Goal: Task Accomplishment & Management: Manage account settings

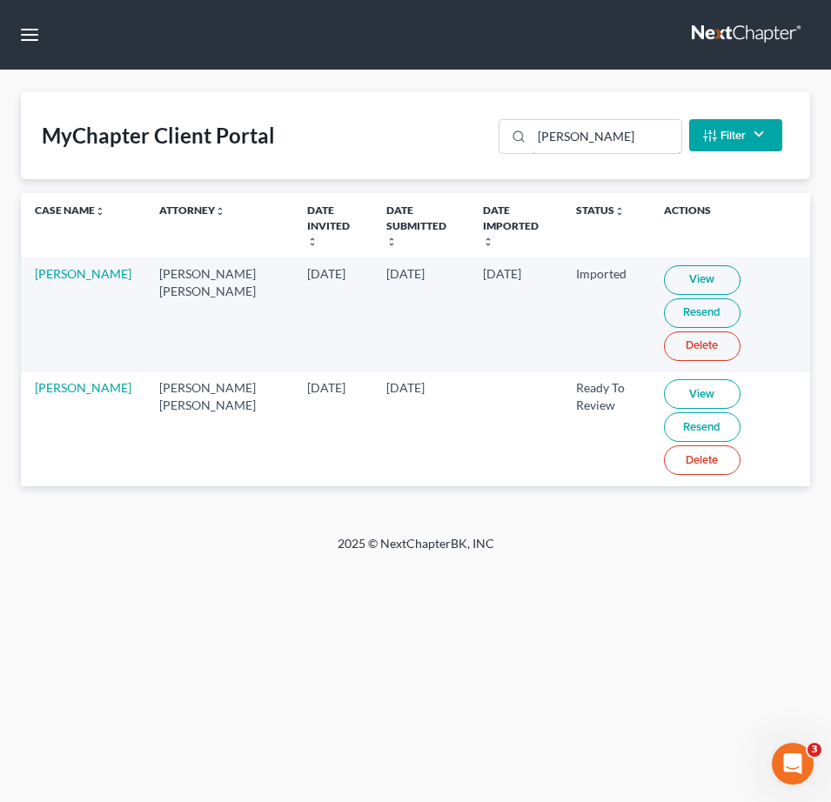
drag, startPoint x: 597, startPoint y: 135, endPoint x: 7, endPoint y: 53, distance: 595.5
click at [509, 129] on div "scott" at bounding box center [590, 136] width 183 height 35
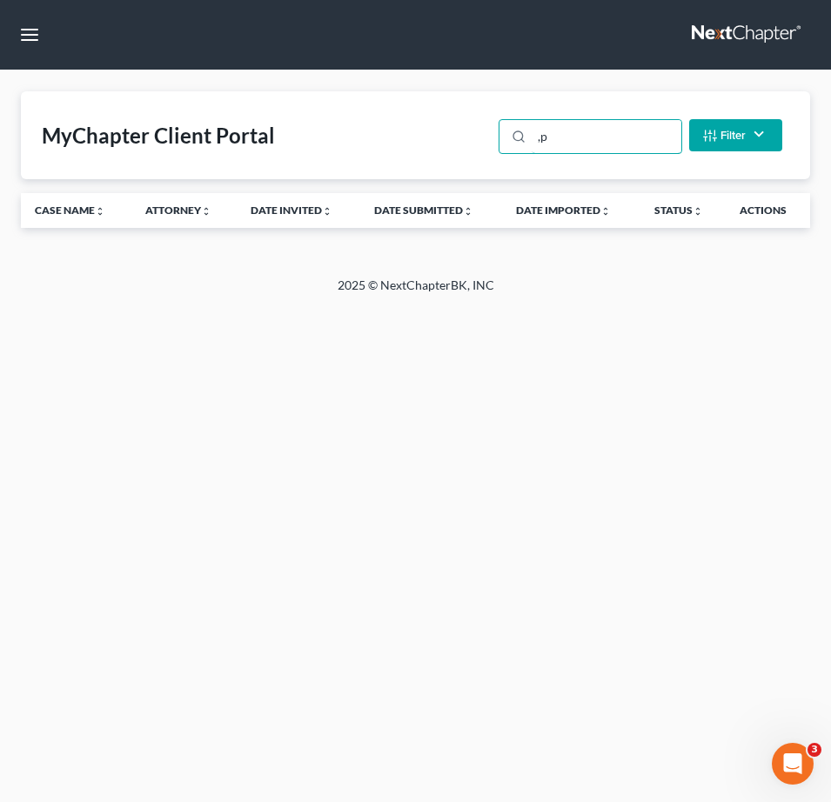
type input ","
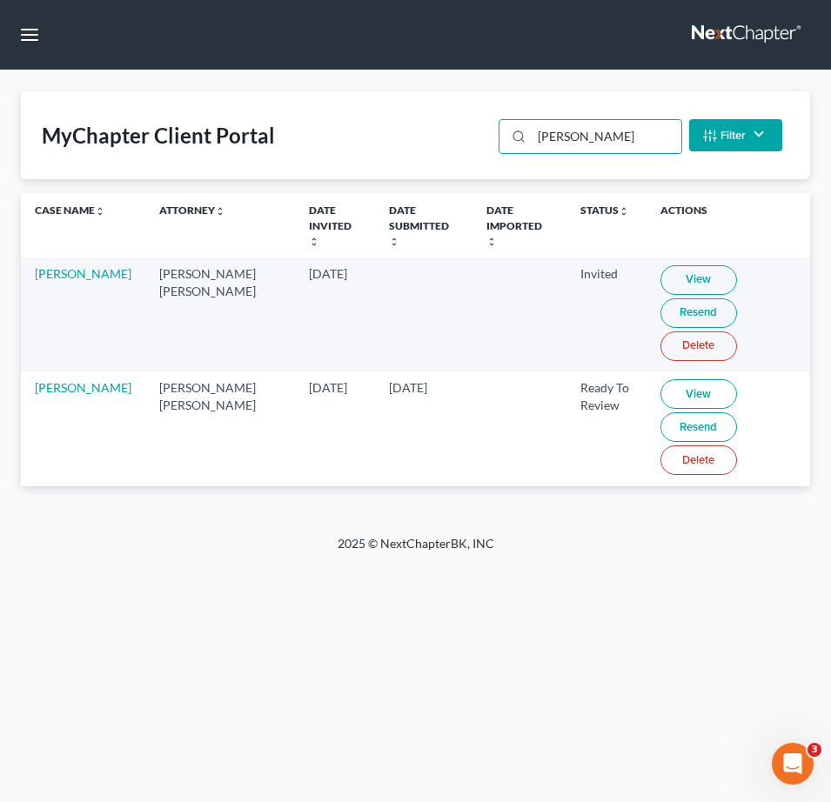
click at [692, 379] on link "View" at bounding box center [698, 394] width 77 height 30
drag, startPoint x: 491, startPoint y: 134, endPoint x: 299, endPoint y: 117, distance: 192.1
click at [413, 129] on div "MyChapter Client Portal morales Filter Status Filter... Invited In Progress Rea…" at bounding box center [415, 135] width 789 height 88
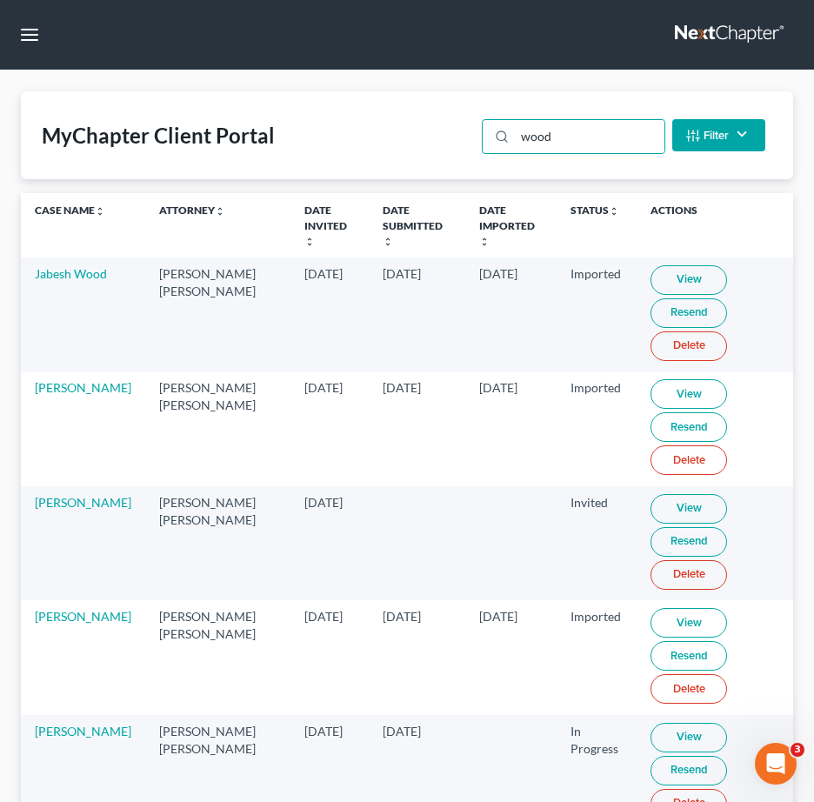
click at [671, 723] on link "View" at bounding box center [689, 738] width 77 height 30
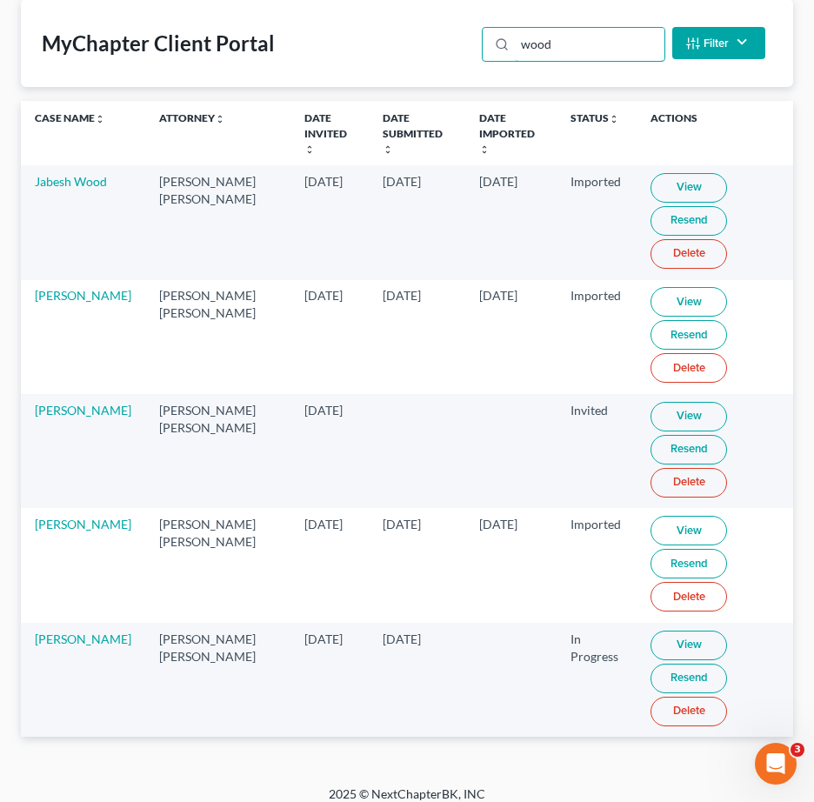
drag, startPoint x: 586, startPoint y: 57, endPoint x: 205, endPoint y: 40, distance: 380.6
click at [230, 40] on div "MyChapter Client Portal wood Filter Status Filter... Invited In Progress Ready …" at bounding box center [407, 43] width 773 height 88
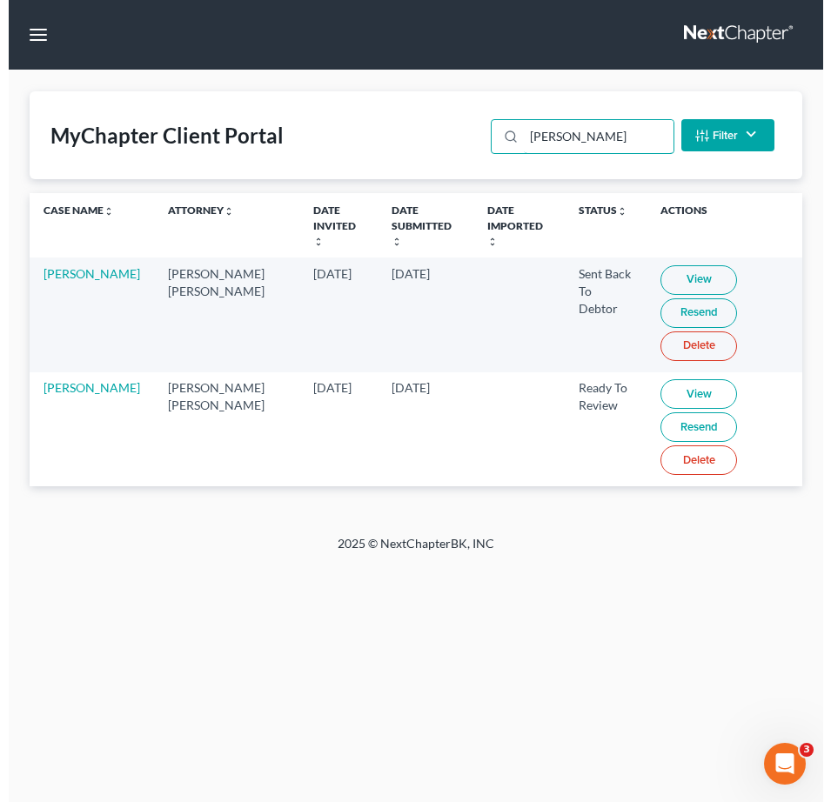
scroll to position [0, 0]
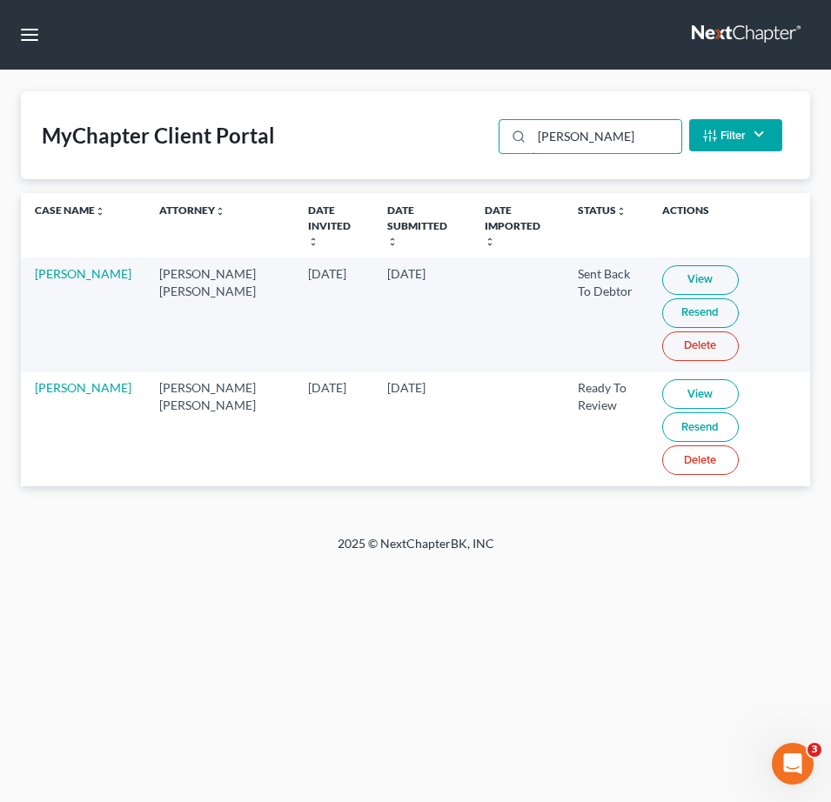
type input "rudloff"
click at [688, 379] on link "View" at bounding box center [700, 394] width 77 height 30
drag, startPoint x: 65, startPoint y: 398, endPoint x: 47, endPoint y: 382, distance: 24.6
click at [679, 379] on link "View" at bounding box center [700, 394] width 77 height 30
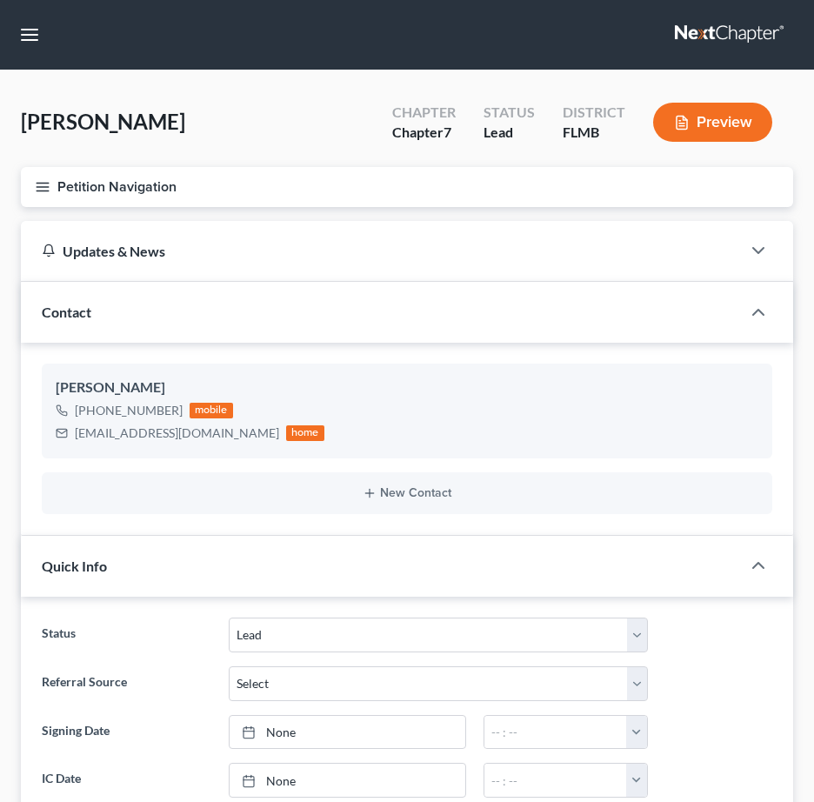
select select "4"
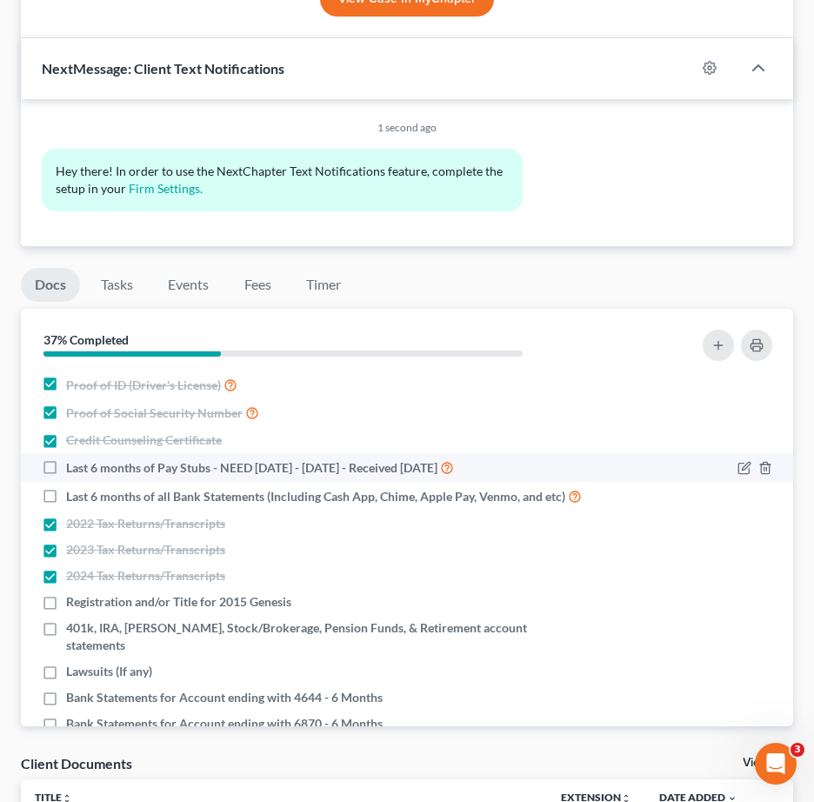
click at [66, 465] on label "Last 6 months of Pay Stubs - NEED [DATE] - [DATE] - Received [DATE]" at bounding box center [260, 468] width 388 height 20
click at [73, 465] on input "Last 6 months of Pay Stubs - NEED [DATE] - [DATE] - Received [DATE]" at bounding box center [78, 463] width 11 height 11
checkbox input "true"
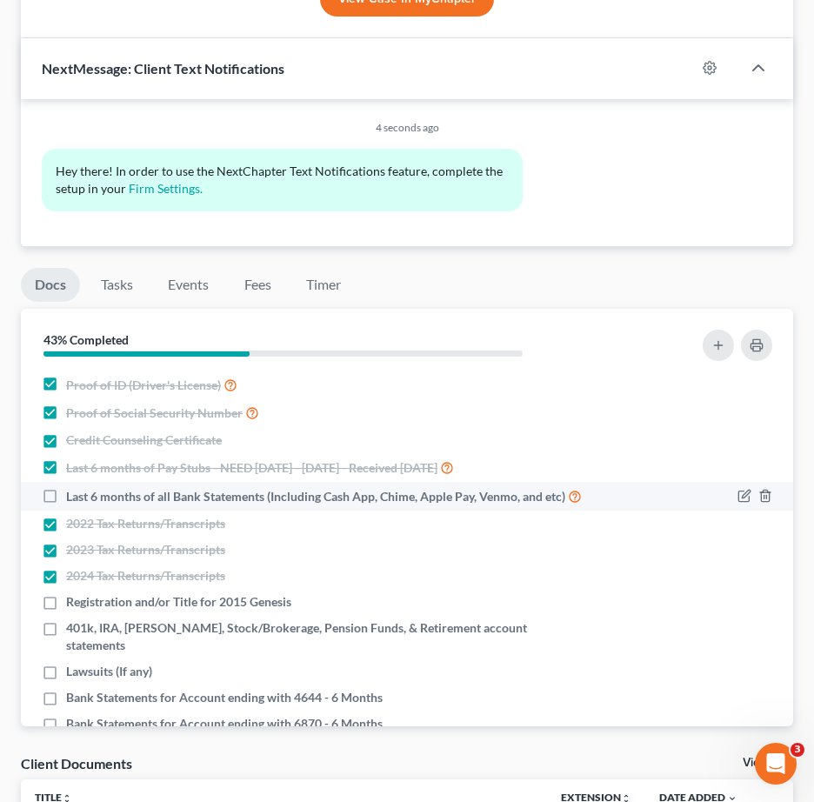
click at [64, 502] on div "Last 6 months of all Bank Statements (Including Cash App, Chime, Apple Pay, Ven…" at bounding box center [314, 496] width 544 height 20
click at [66, 496] on label "Last 6 months of all Bank Statements (Including Cash App, Chime, Apple Pay, Ven…" at bounding box center [324, 496] width 516 height 20
click at [73, 496] on input "Last 6 months of all Bank Statements (Including Cash App, Chime, Apple Pay, Ven…" at bounding box center [78, 491] width 11 height 11
checkbox input "true"
click at [738, 492] on icon "button" at bounding box center [745, 496] width 14 height 14
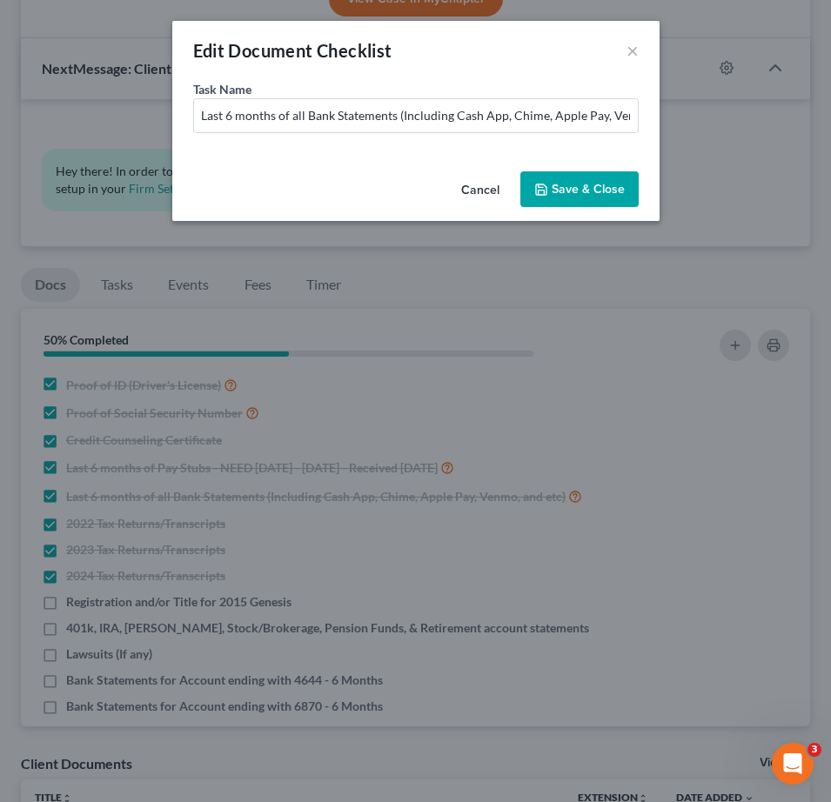
click at [480, 186] on button "Cancel" at bounding box center [480, 190] width 66 height 35
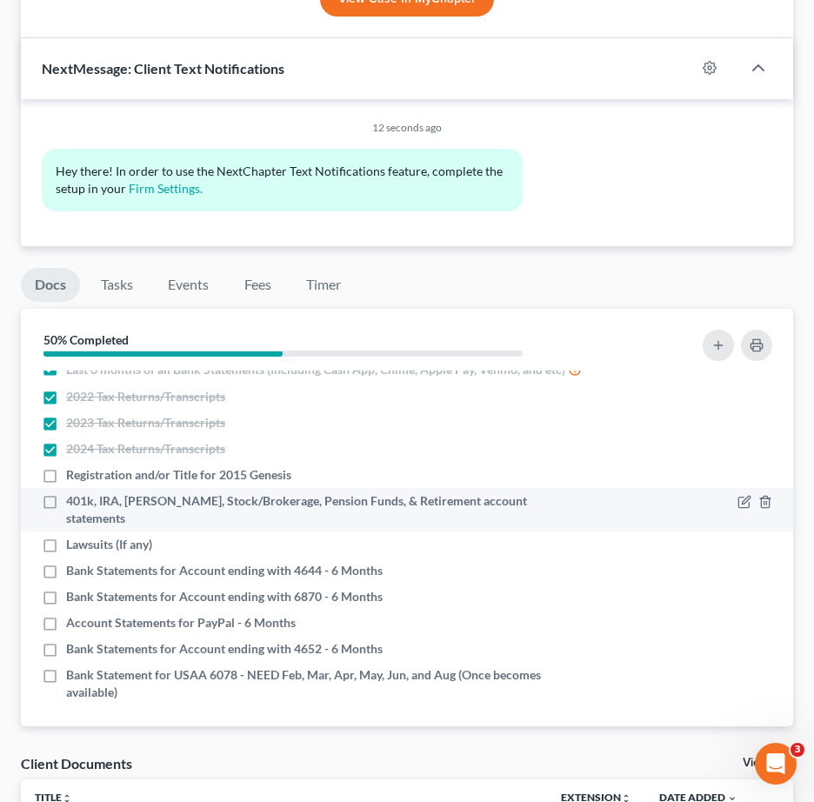
scroll to position [133, 0]
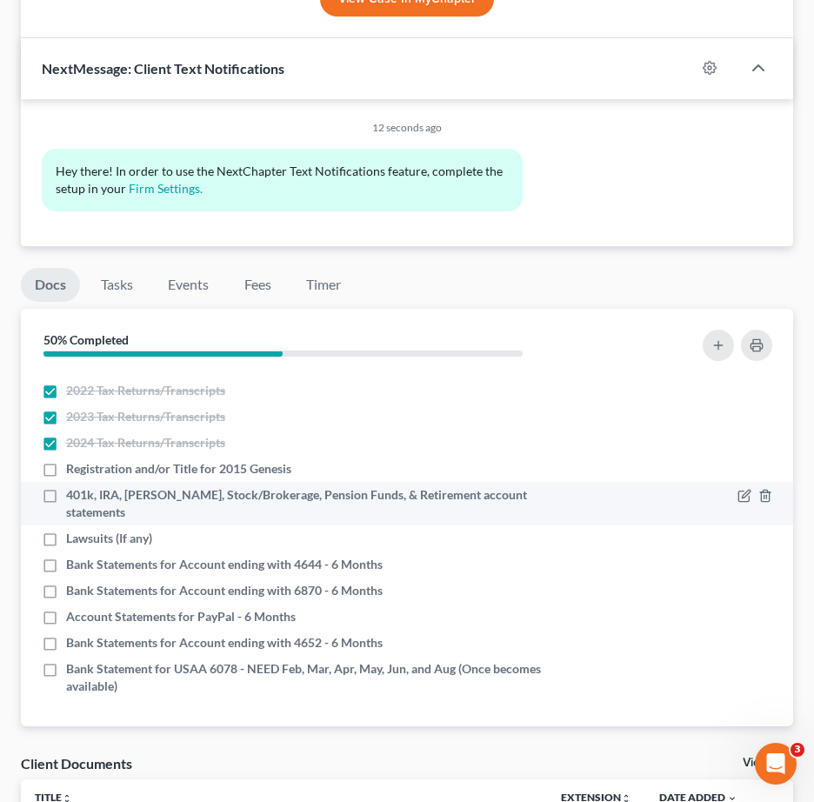
click at [66, 516] on label "401k, IRA, [PERSON_NAME], Stock/Brokerage, Pension Funds, & Retirement account …" at bounding box center [325, 503] width 519 height 35
click at [73, 498] on input "401k, IRA, [PERSON_NAME], Stock/Brokerage, Pension Funds, & Retirement account …" at bounding box center [78, 491] width 11 height 11
checkbox input "true"
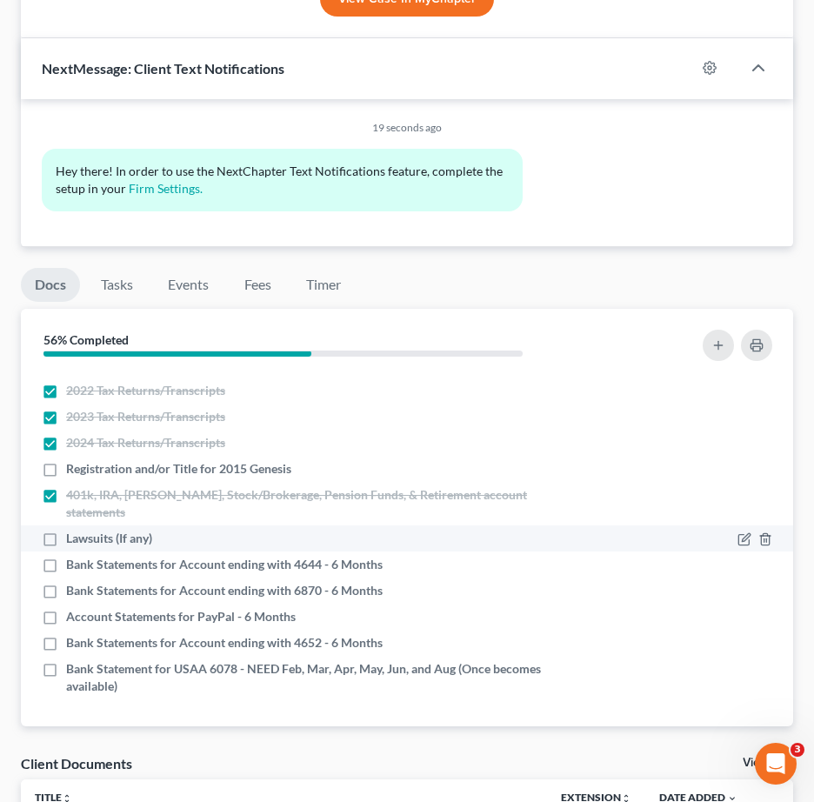
click at [66, 545] on label "Lawsuits (If any)" at bounding box center [109, 538] width 86 height 17
click at [73, 541] on input "Lawsuits (If any)" at bounding box center [78, 535] width 11 height 11
checkbox input "true"
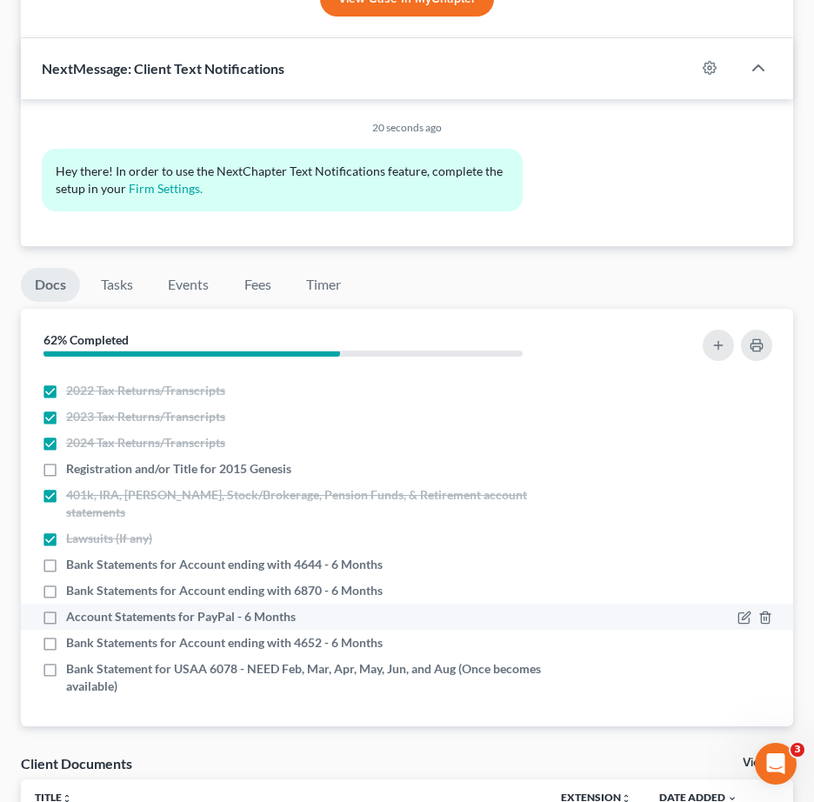
drag, startPoint x: 53, startPoint y: 592, endPoint x: 64, endPoint y: 614, distance: 24.1
click at [66, 593] on label "Bank Statements for Account ending with 6870 - 6 Months" at bounding box center [224, 590] width 317 height 17
click at [73, 593] on input "Bank Statements for Account ending with 6870 - 6 Months" at bounding box center [78, 587] width 11 height 11
checkbox input "true"
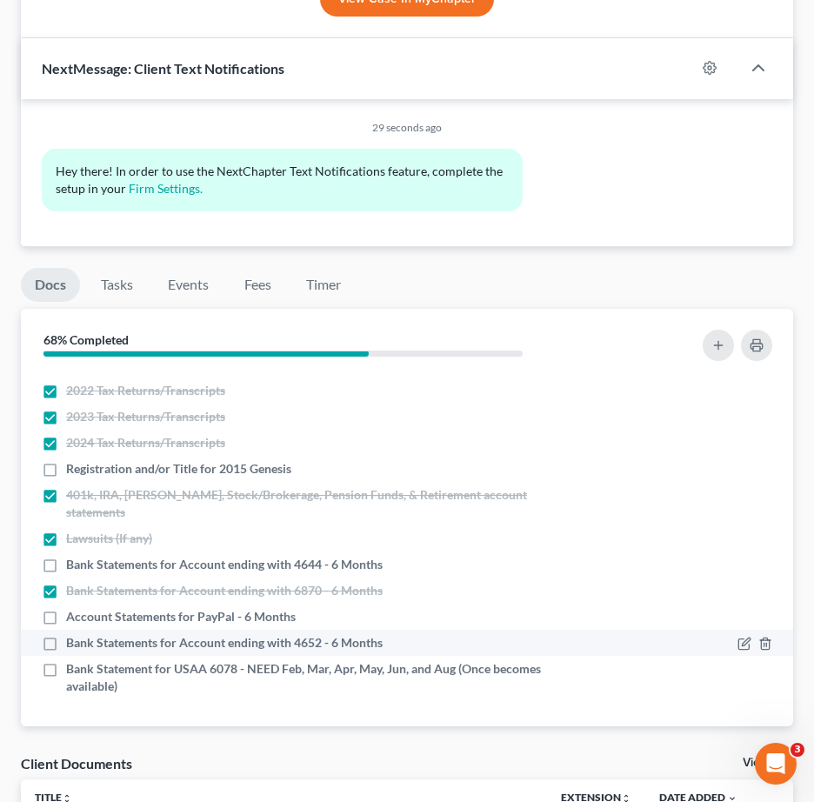
click at [66, 634] on label "Bank Statements for Account ending with 4652 - 6 Months" at bounding box center [224, 642] width 317 height 17
click at [73, 634] on input "Bank Statements for Account ending with 4652 - 6 Months" at bounding box center [78, 639] width 11 height 11
checkbox input "true"
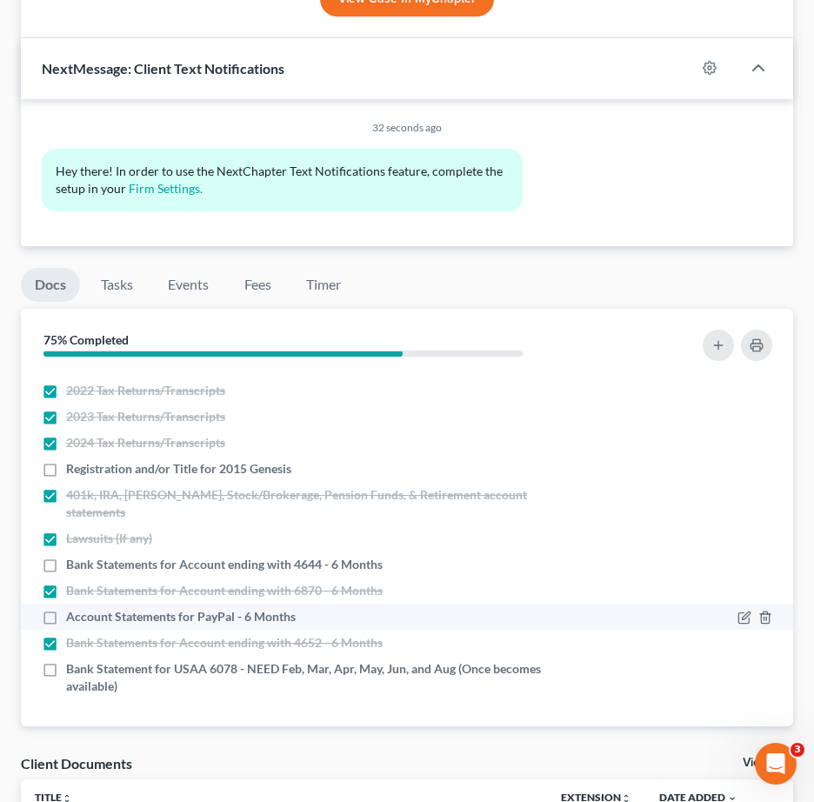
click at [66, 622] on label "Account Statements for PayPal - 6 Months" at bounding box center [181, 616] width 230 height 17
click at [73, 619] on input "Account Statements for PayPal - 6 Months" at bounding box center [78, 613] width 11 height 11
checkbox input "true"
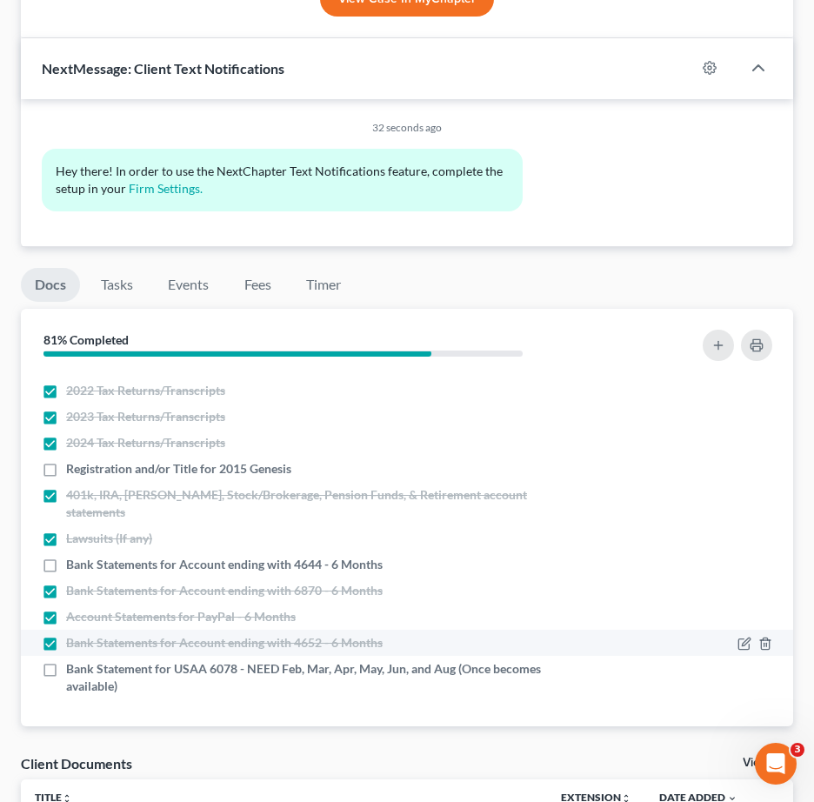
click at [66, 643] on label "Bank Statements for Account ending with 4652 - 6 Months" at bounding box center [224, 642] width 317 height 17
click at [73, 643] on input "Bank Statements for Account ending with 4652 - 6 Months" at bounding box center [78, 639] width 11 height 11
checkbox input "false"
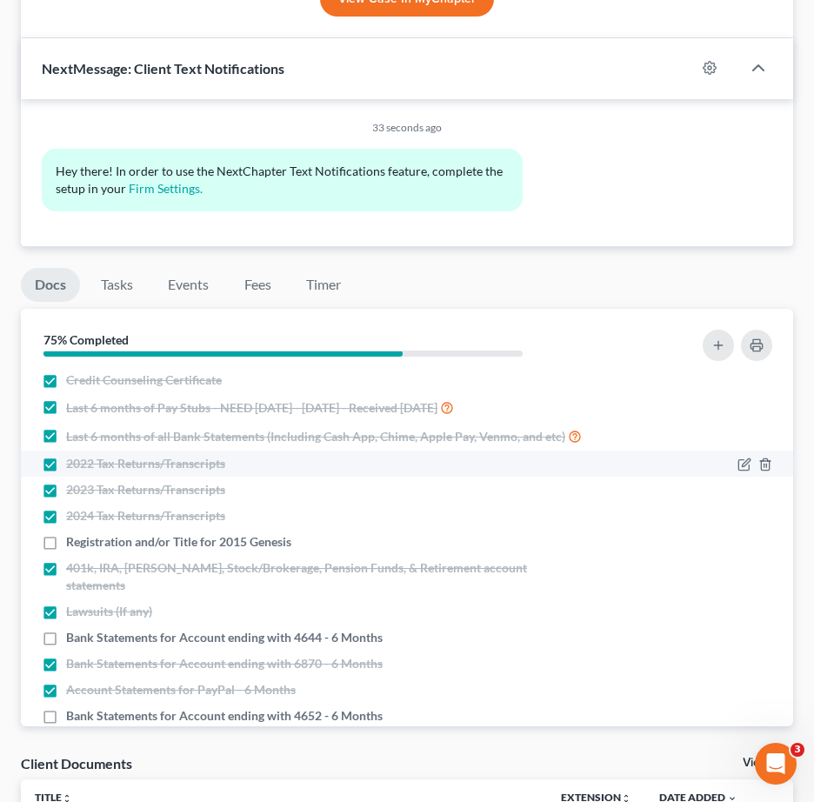
scroll to position [0, 0]
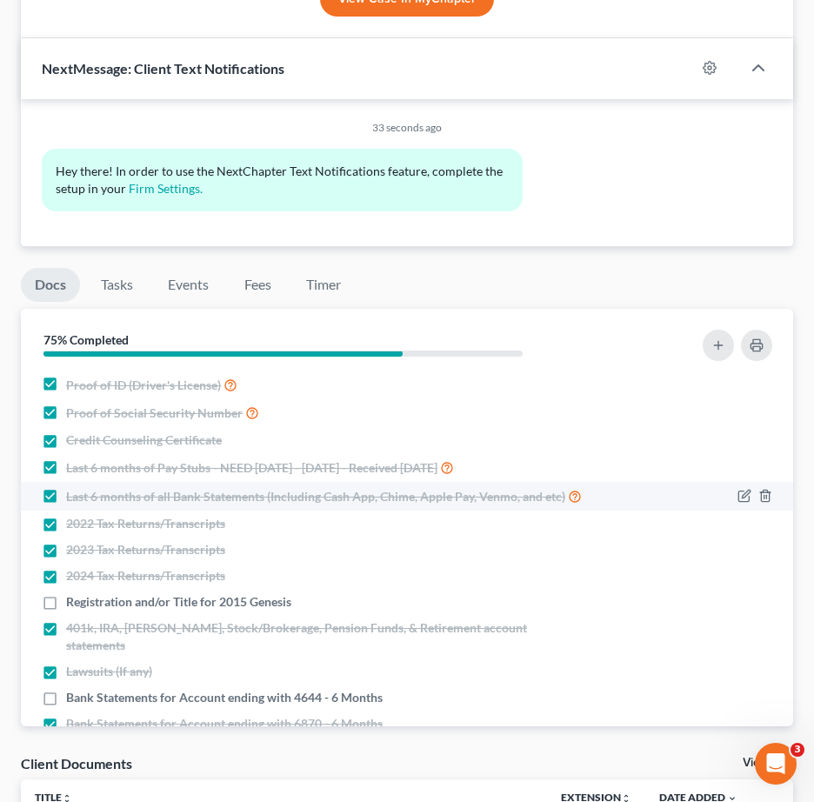
click at [66, 499] on label "Last 6 months of all Bank Statements (Including Cash App, Chime, Apple Pay, Ven…" at bounding box center [324, 496] width 516 height 20
click at [73, 498] on input "Last 6 months of all Bank Statements (Including Cash App, Chime, Apple Pay, Ven…" at bounding box center [78, 491] width 11 height 11
checkbox input "false"
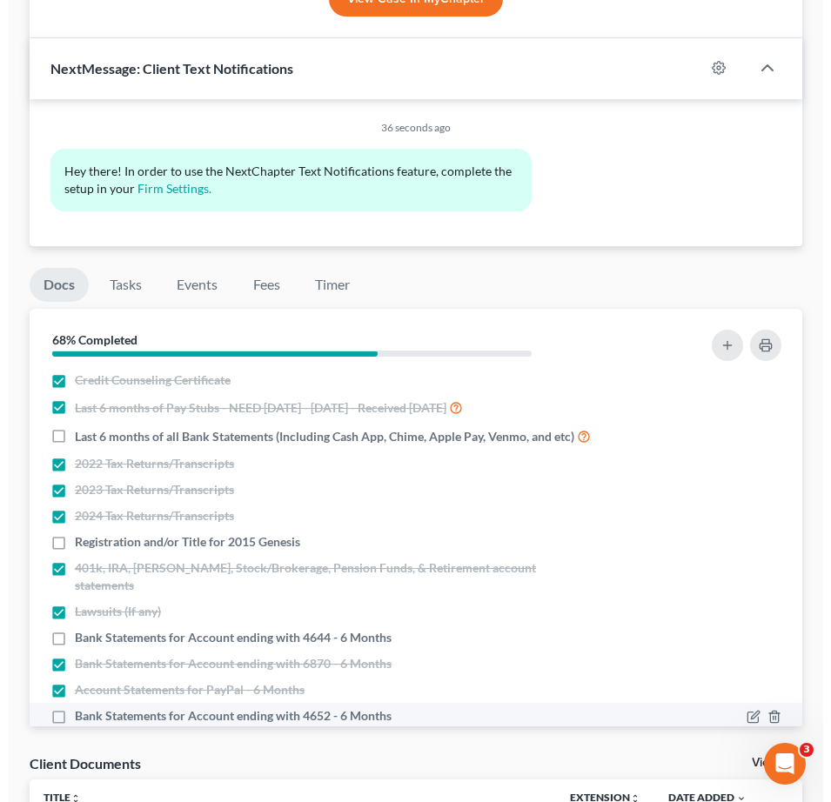
scroll to position [133, 0]
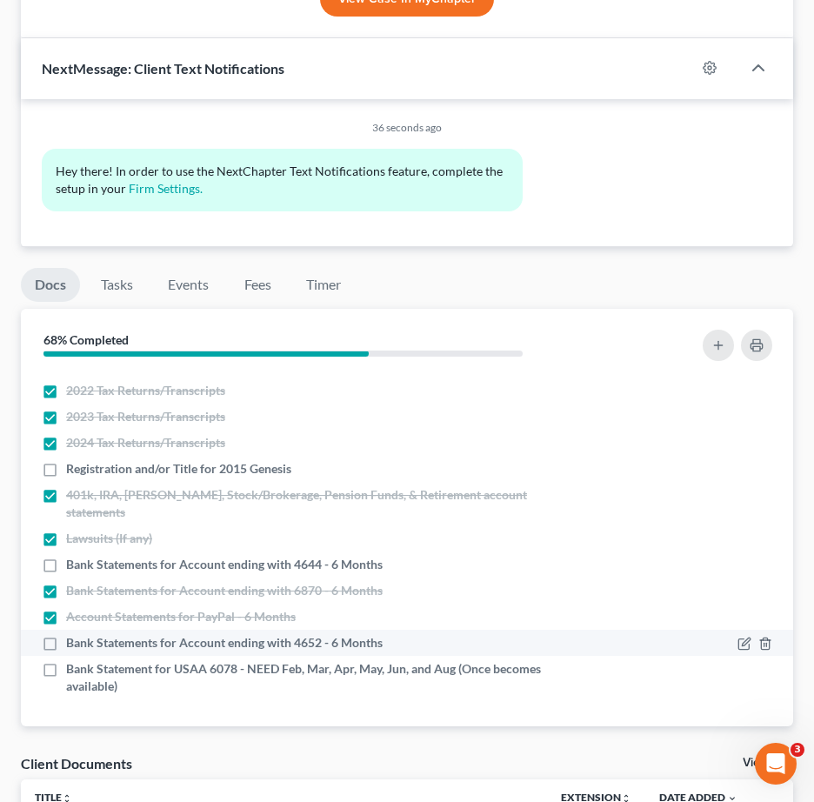
click at [66, 646] on label "Bank Statements for Account ending with 4652 - 6 Months" at bounding box center [224, 642] width 317 height 17
click at [73, 646] on input "Bank Statements for Account ending with 4652 - 6 Months" at bounding box center [78, 639] width 11 height 11
checkbox input "true"
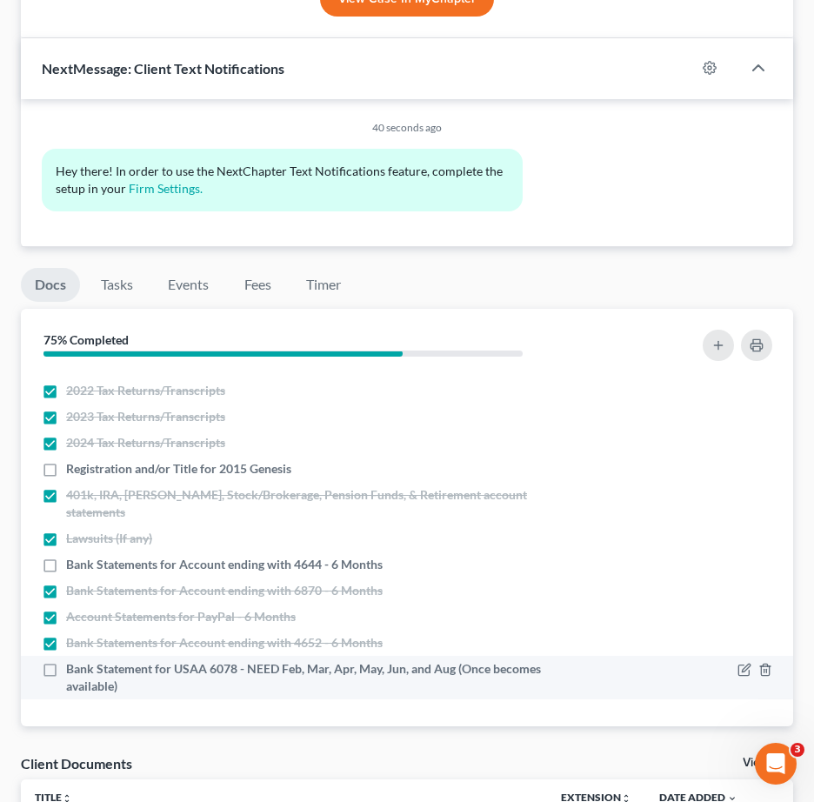
click at [66, 670] on label "Bank Statement for USAA 6078 - NEED Feb, Mar, Apr, May, Jun, and Aug (Once beco…" at bounding box center [325, 677] width 519 height 35
click at [73, 670] on input "Bank Statement for USAA 6078 - NEED Feb, Mar, Apr, May, Jun, and Aug (Once beco…" at bounding box center [78, 665] width 11 height 11
checkbox input "true"
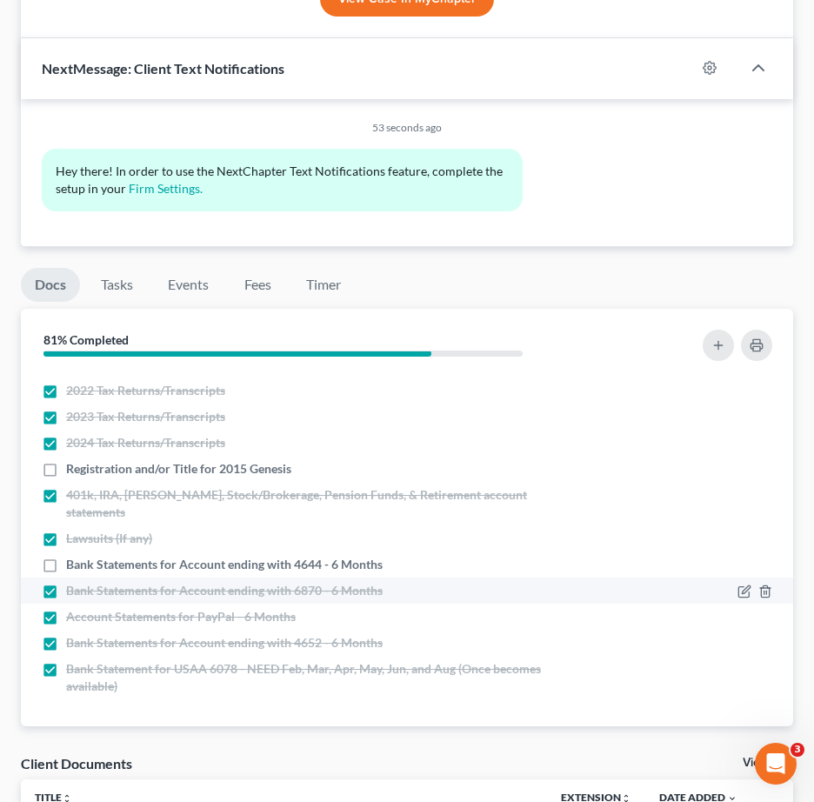
click at [558, 592] on div "Bank Statements for Account ending with 6870 - 6 Months" at bounding box center [314, 590] width 544 height 17
click at [66, 588] on label "Bank Statements for Account ending with 6870 - 6 Months" at bounding box center [224, 590] width 317 height 17
click at [73, 588] on input "Bank Statements for Account ending with 6870 - 6 Months" at bounding box center [78, 587] width 11 height 11
drag, startPoint x: 70, startPoint y: 592, endPoint x: 60, endPoint y: 594, distance: 9.9
click at [70, 592] on span "Bank Statements for Account ending with 6870 - 6 Months" at bounding box center [224, 590] width 317 height 17
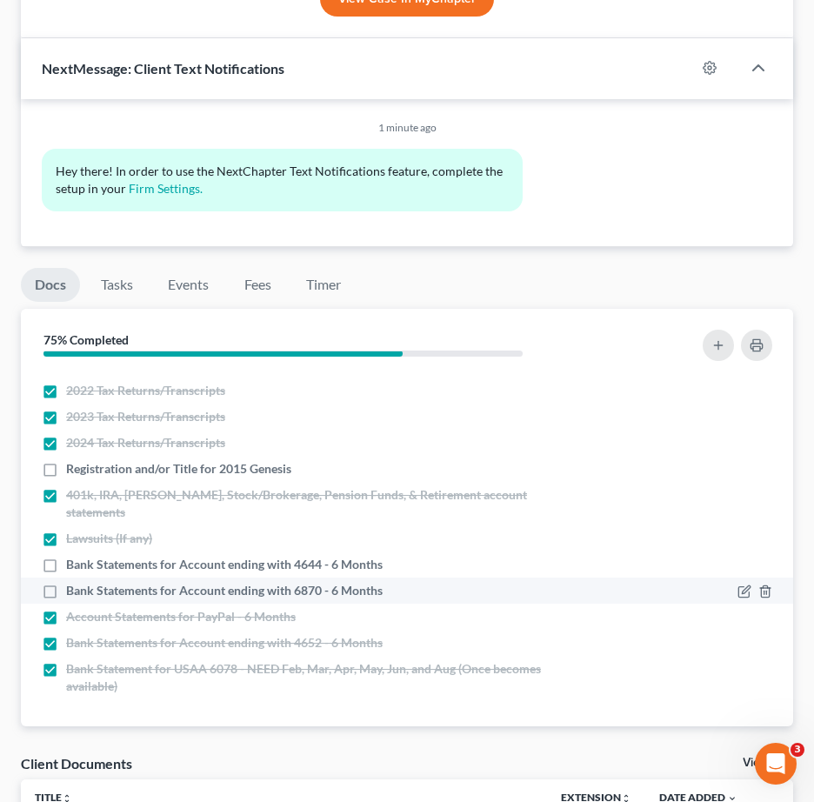
click at [73, 592] on input "Bank Statements for Account ending with 6870 - 6 Months" at bounding box center [78, 587] width 11 height 11
checkbox input "true"
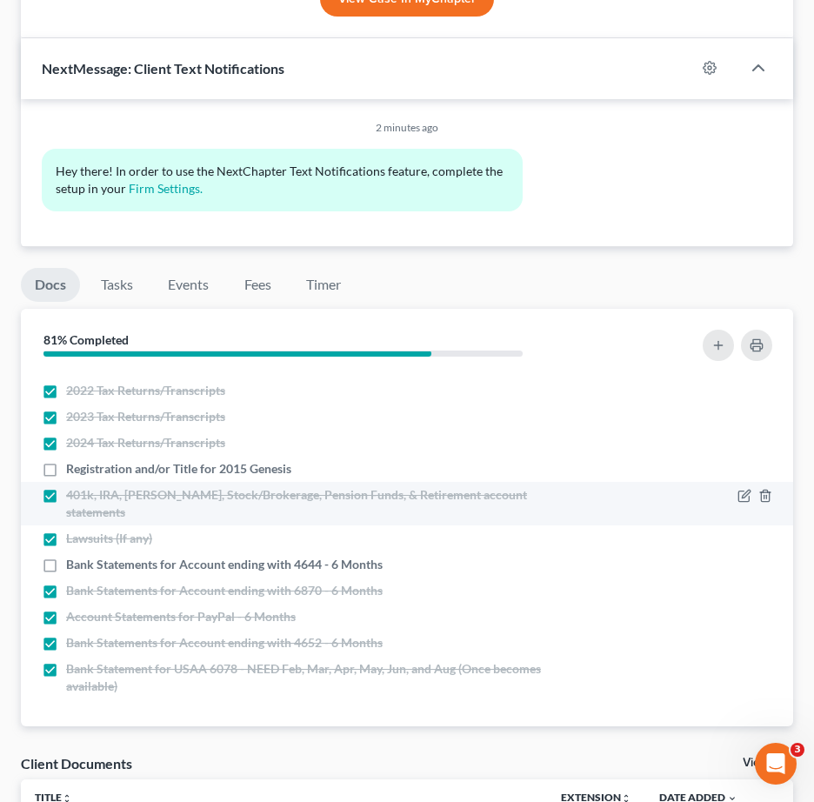
click at [144, 513] on span "401k, IRA, [PERSON_NAME], Stock/Brokerage, Pension Funds, & Retirement account …" at bounding box center [325, 503] width 519 height 35
click at [84, 498] on input "401k, IRA, [PERSON_NAME], Stock/Brokerage, Pension Funds, & Retirement account …" at bounding box center [78, 491] width 11 height 11
checkbox input "false"
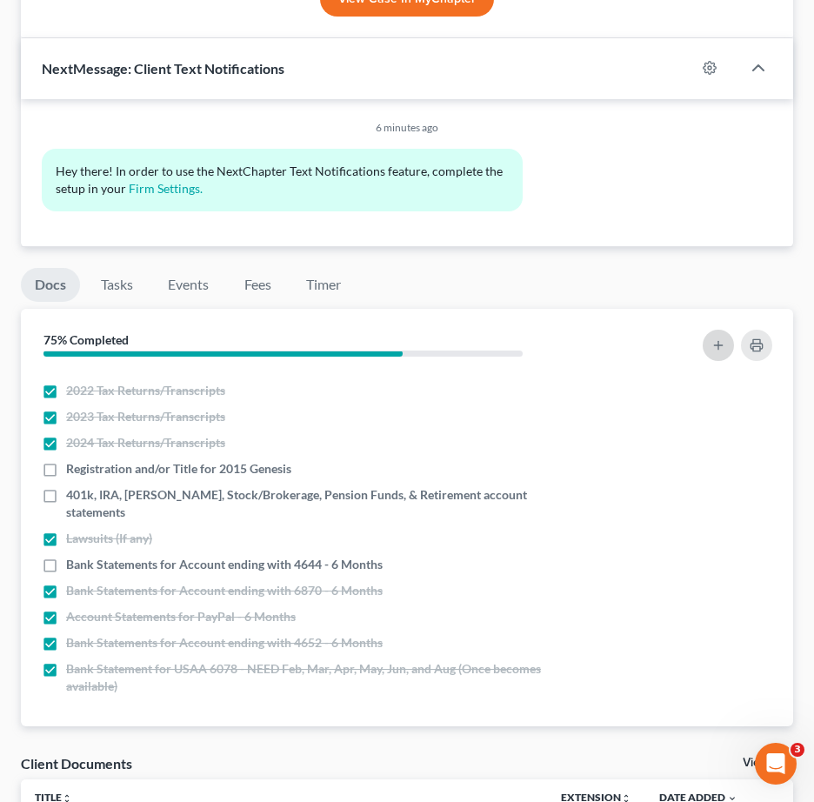
click at [714, 351] on icon "button" at bounding box center [719, 345] width 14 height 14
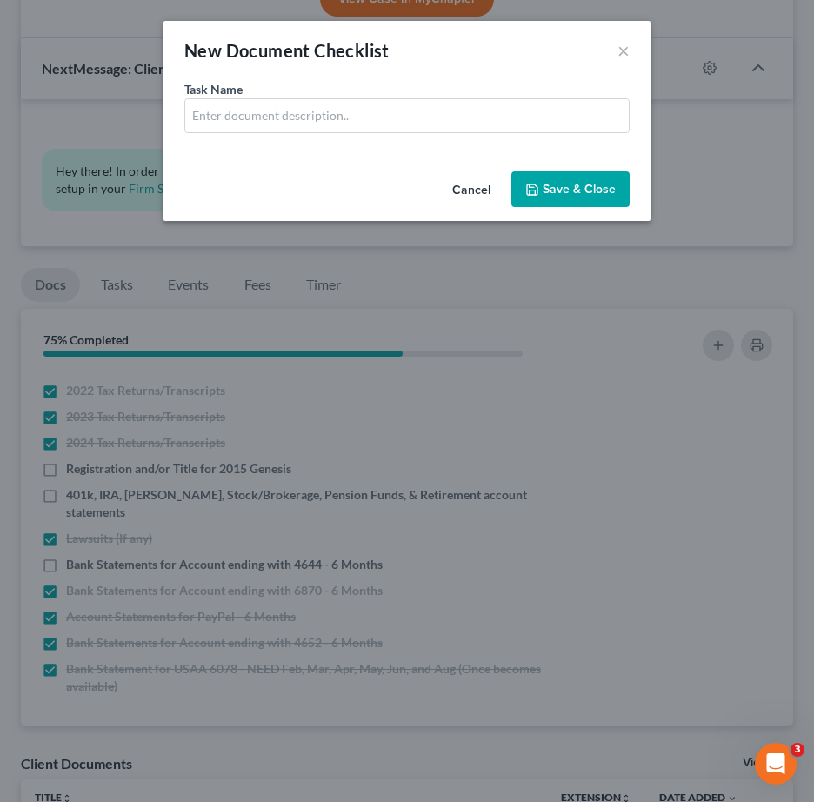
scroll to position [116, 0]
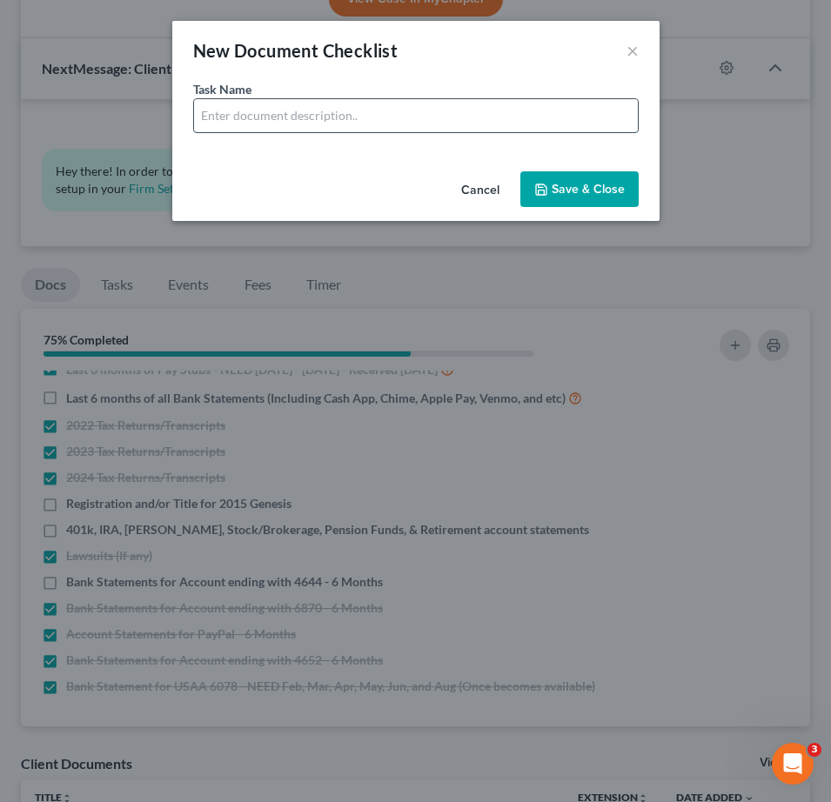
click at [244, 121] on input "text" at bounding box center [416, 115] width 444 height 33
drag, startPoint x: 331, startPoint y: 117, endPoint x: 828, endPoint y: 231, distance: 509.9
click at [813, 231] on div "New Document Checklist × Task Name * Account Statements for PayPal - 6 Months C…" at bounding box center [415, 401] width 831 height 802
type input "Account Statements for Robinhood - 6 Months"
click at [574, 182] on button "Save & Close" at bounding box center [579, 189] width 118 height 37
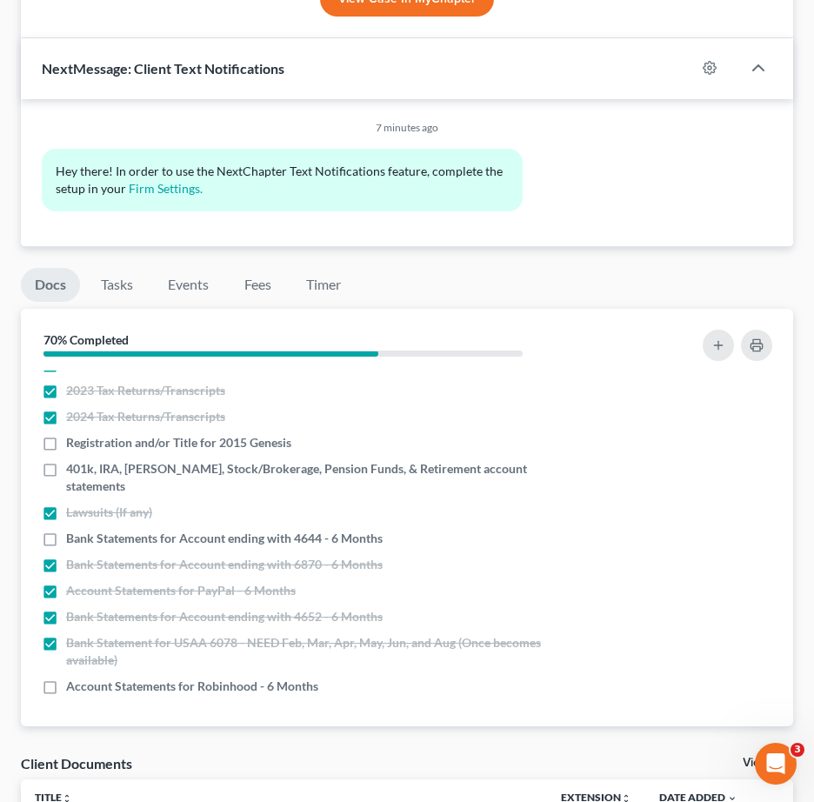
scroll to position [1087, 0]
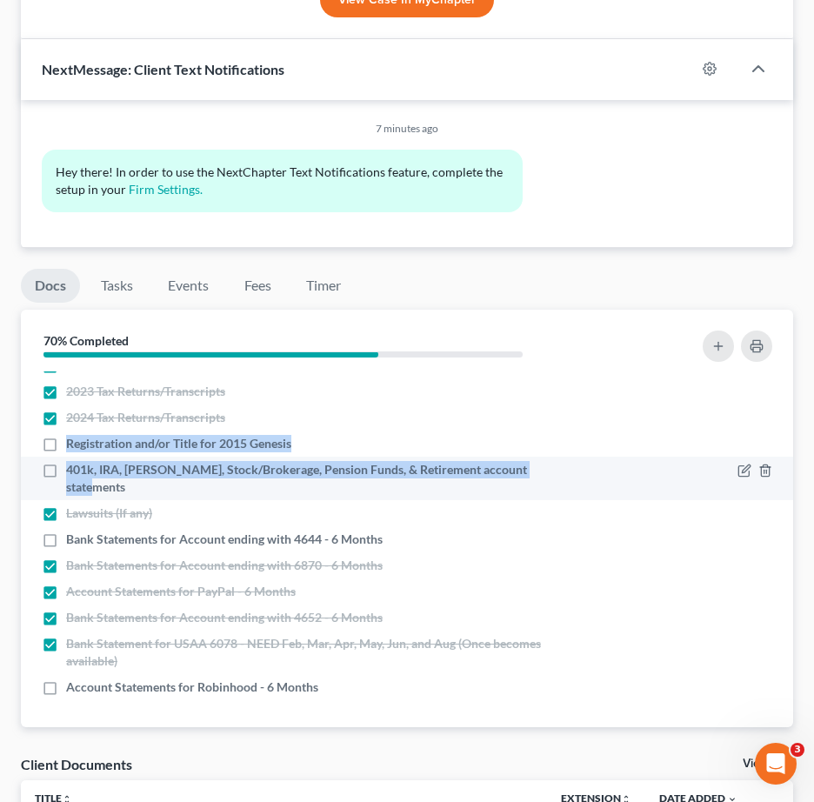
drag, startPoint x: 66, startPoint y: 458, endPoint x: 557, endPoint y: 495, distance: 492.1
click at [557, 495] on ul "Proof of ID (Driver's License) Proof of Social Security Number Credit Counselin…" at bounding box center [407, 456] width 745 height 488
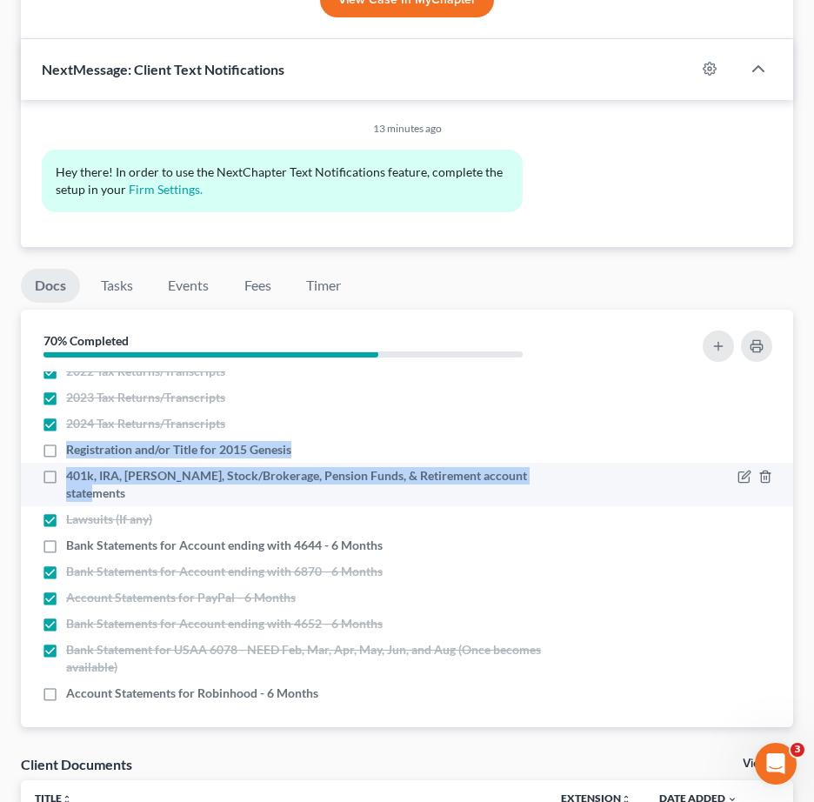
scroll to position [159, 0]
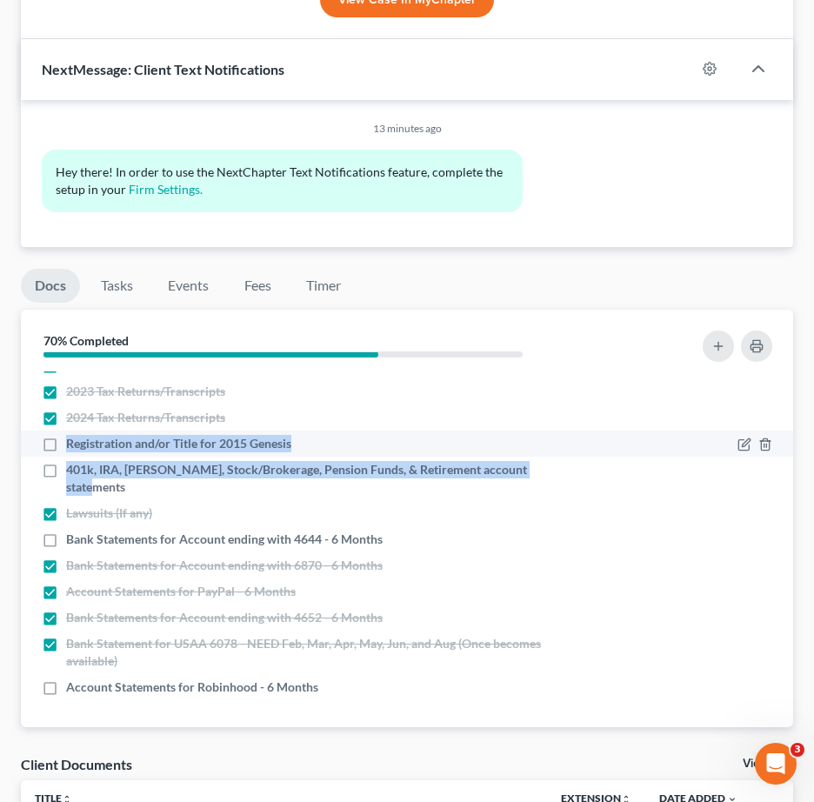
click at [181, 452] on span "Registration and/or Title for 2015 Genesis" at bounding box center [178, 443] width 225 height 17
click at [84, 446] on input "Registration and/or Title for 2015 Genesis" at bounding box center [78, 440] width 11 height 11
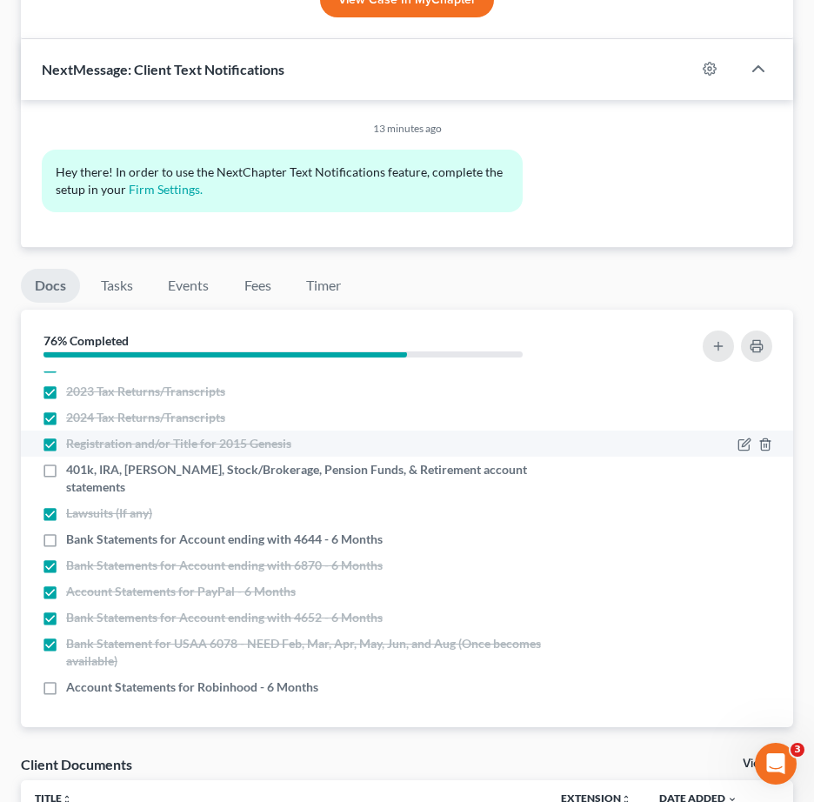
click at [66, 452] on label "Registration and/or Title for 2015 Genesis" at bounding box center [178, 443] width 225 height 17
click at [73, 446] on input "Registration and/or Title for 2015 Genesis" at bounding box center [78, 440] width 11 height 11
checkbox input "false"
drag, startPoint x: 67, startPoint y: 458, endPoint x: 267, endPoint y: 459, distance: 200.1
click at [331, 452] on div "Registration and/or Title for 2015 Genesis" at bounding box center [314, 443] width 544 height 17
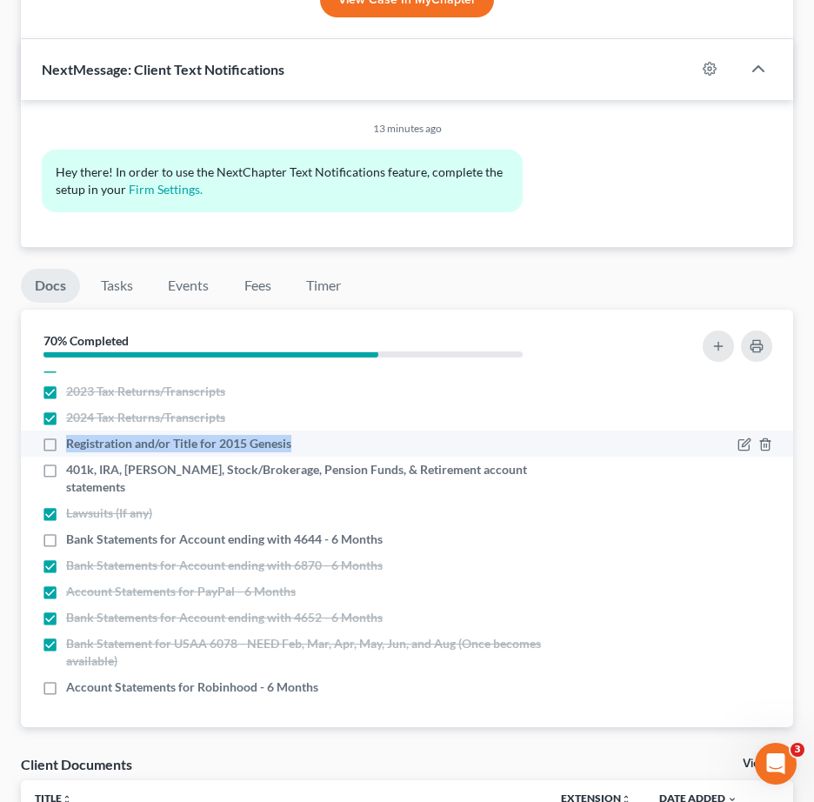
copy span "Registration and/or Title for 2015 Genesis"
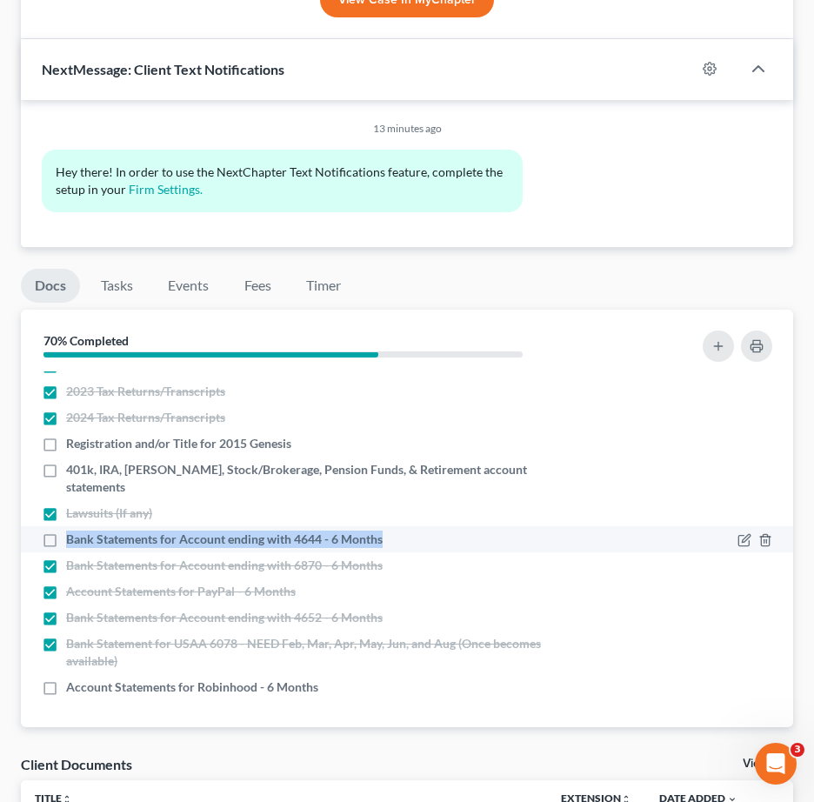
drag, startPoint x: 66, startPoint y: 533, endPoint x: 384, endPoint y: 542, distance: 317.7
click at [384, 542] on div "Bank Statements for Account ending with 4644 - 6 Months" at bounding box center [314, 539] width 544 height 17
copy span "Bank Statements for Account ending with 4644 - 6 Months"
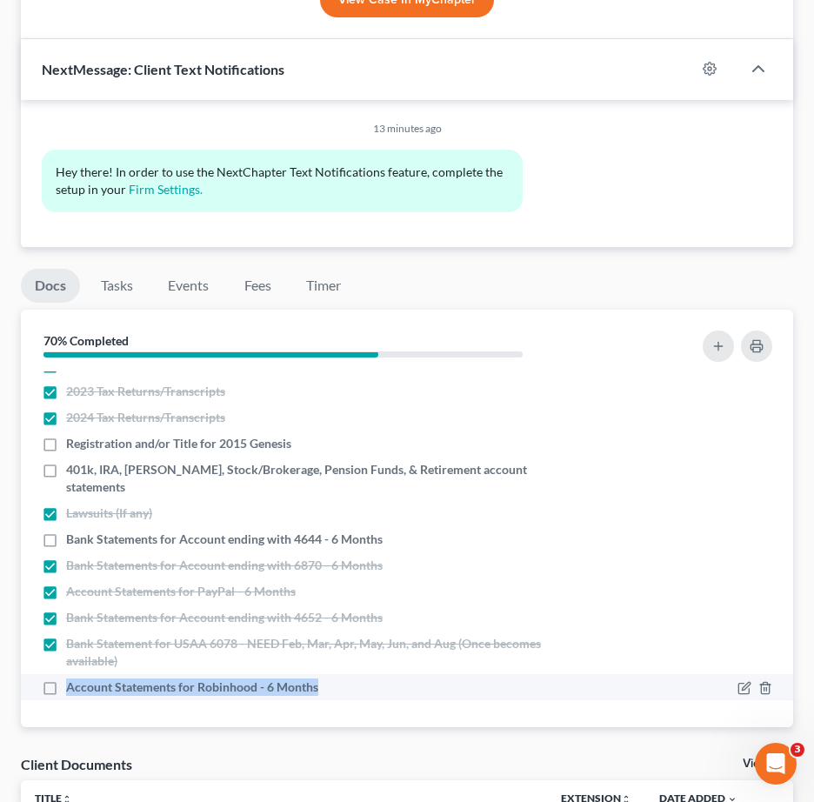
drag, startPoint x: 64, startPoint y: 691, endPoint x: 333, endPoint y: 699, distance: 269.0
click at [333, 699] on li "Account Statements for Robinhood - 6 Months" at bounding box center [407, 687] width 773 height 26
copy span "Account Statements for Robinhood - 6 Months"
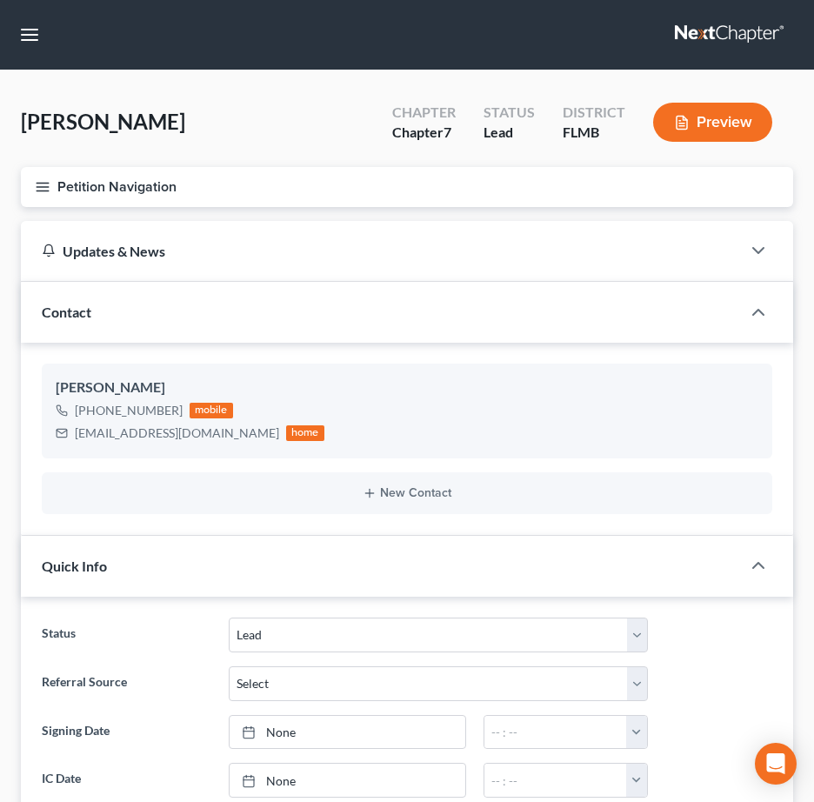
select select "4"
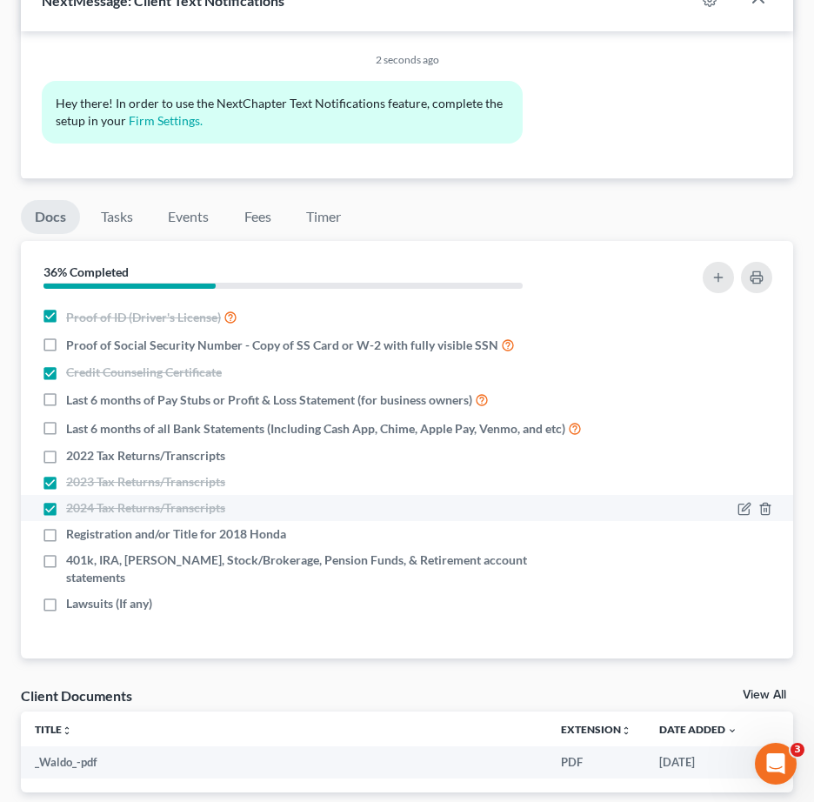
scroll to position [1240, 0]
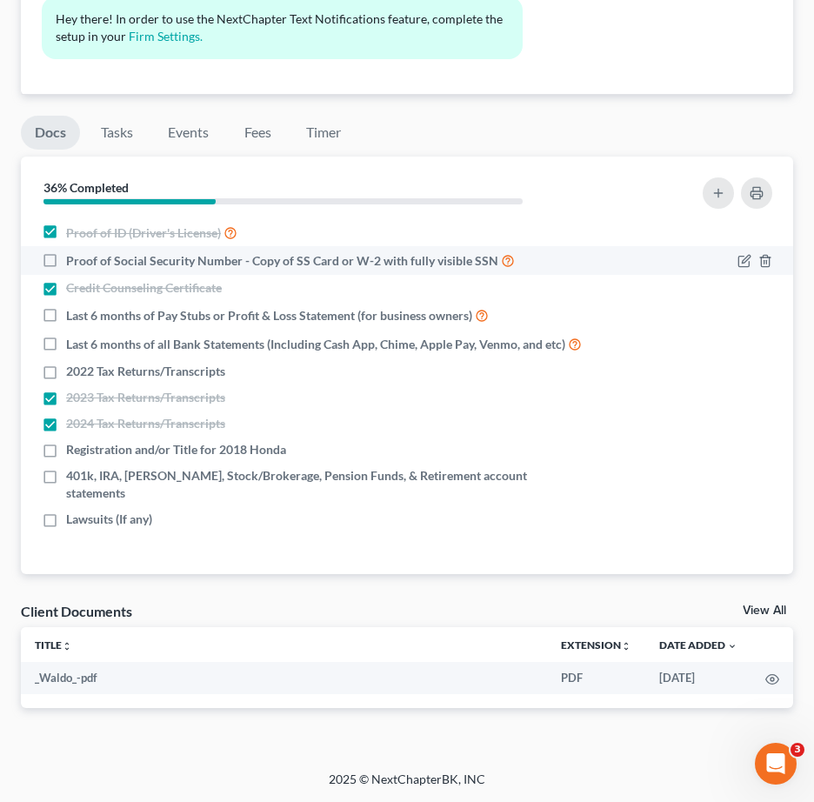
click at [66, 260] on label "Proof of Social Security Number - Copy of SS Card or W-2 with fully visible SSN" at bounding box center [290, 261] width 449 height 20
click at [73, 260] on input "Proof of Social Security Number - Copy of SS Card or W-2 with fully visible SSN" at bounding box center [78, 256] width 11 height 11
checkbox input "true"
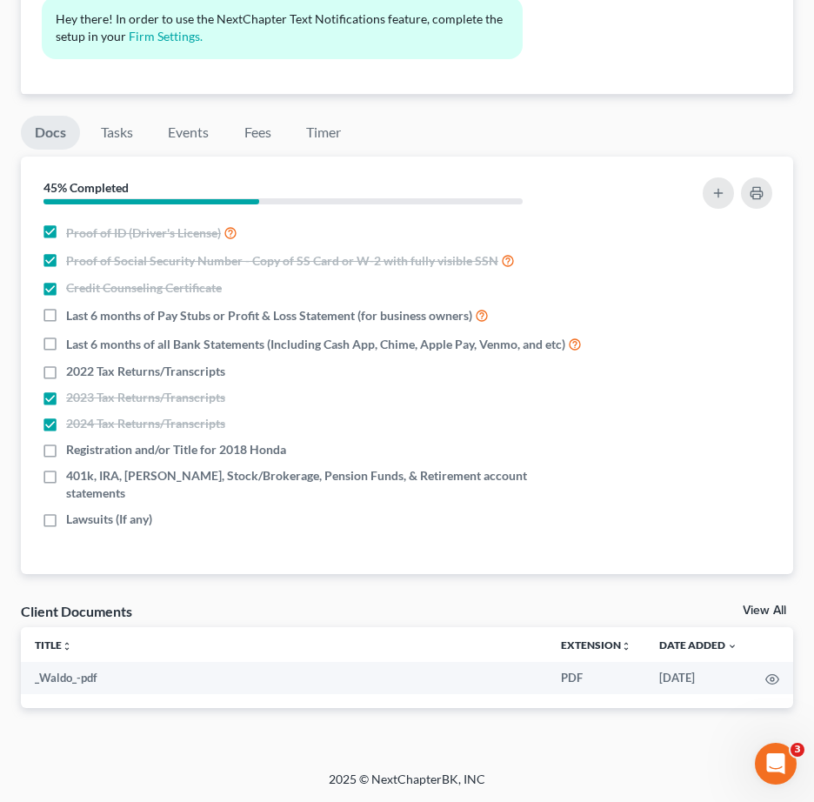
click at [323, 151] on li "Timer" at bounding box center [323, 136] width 63 height 41
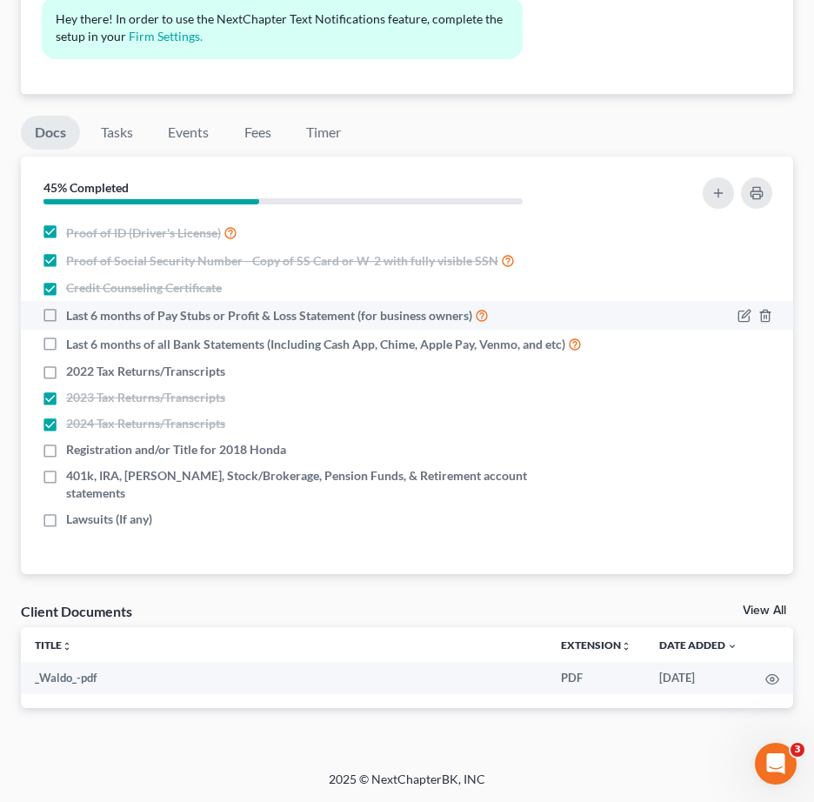
click at [66, 319] on label "Last 6 months of Pay Stubs or Profit & Loss Statement (for business owners)" at bounding box center [277, 315] width 423 height 20
click at [73, 317] on input "Last 6 months of Pay Stubs or Profit & Loss Statement (for business owners)" at bounding box center [78, 310] width 11 height 11
checkbox input "true"
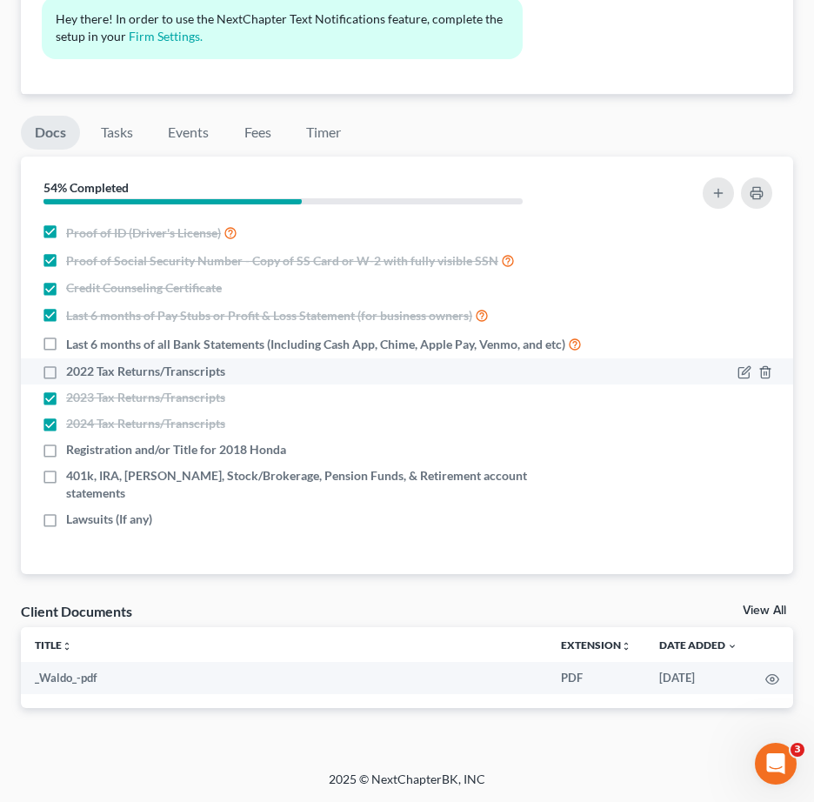
click at [66, 372] on label "2022 Tax Returns/Transcripts" at bounding box center [145, 371] width 159 height 17
click at [73, 372] on input "2022 Tax Returns/Transcripts" at bounding box center [78, 368] width 11 height 11
checkbox input "true"
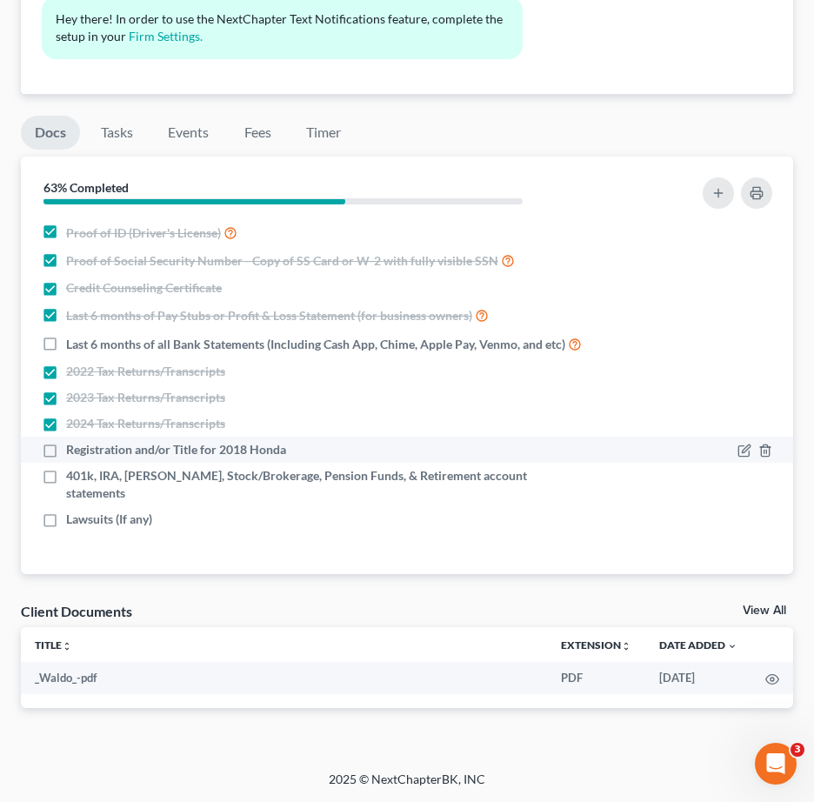
click at [66, 453] on label "Registration and/or Title for 2018 Honda" at bounding box center [176, 449] width 220 height 17
click at [73, 452] on input "Registration and/or Title for 2018 Honda" at bounding box center [78, 446] width 11 height 11
checkbox input "true"
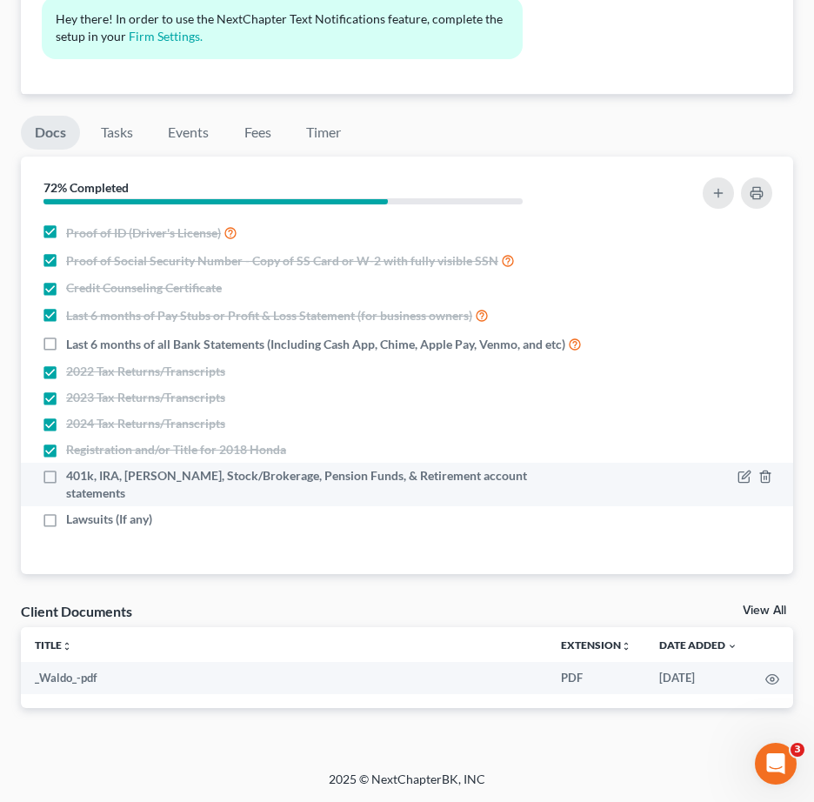
click at [66, 481] on label "401k, IRA, [PERSON_NAME], Stock/Brokerage, Pension Funds, & Retirement account …" at bounding box center [325, 484] width 519 height 35
click at [73, 479] on input "401k, IRA, [PERSON_NAME], Stock/Brokerage, Pension Funds, & Retirement account …" at bounding box center [78, 472] width 11 height 11
checkbox input "true"
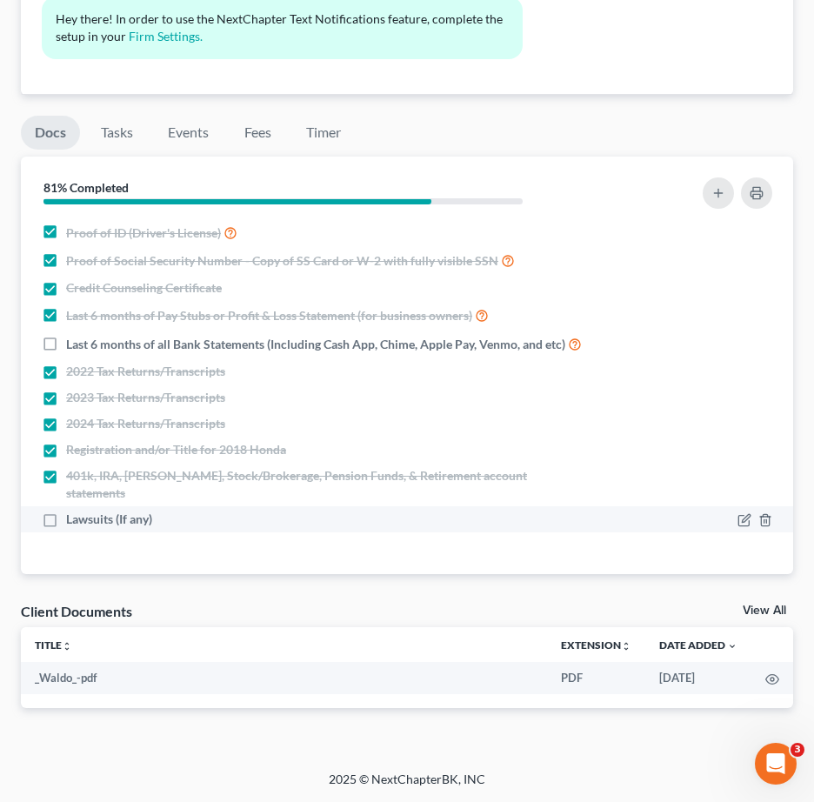
click at [66, 511] on label "Lawsuits (If any)" at bounding box center [109, 519] width 86 height 17
click at [73, 511] on input "Lawsuits (If any)" at bounding box center [78, 516] width 11 height 11
checkbox input "true"
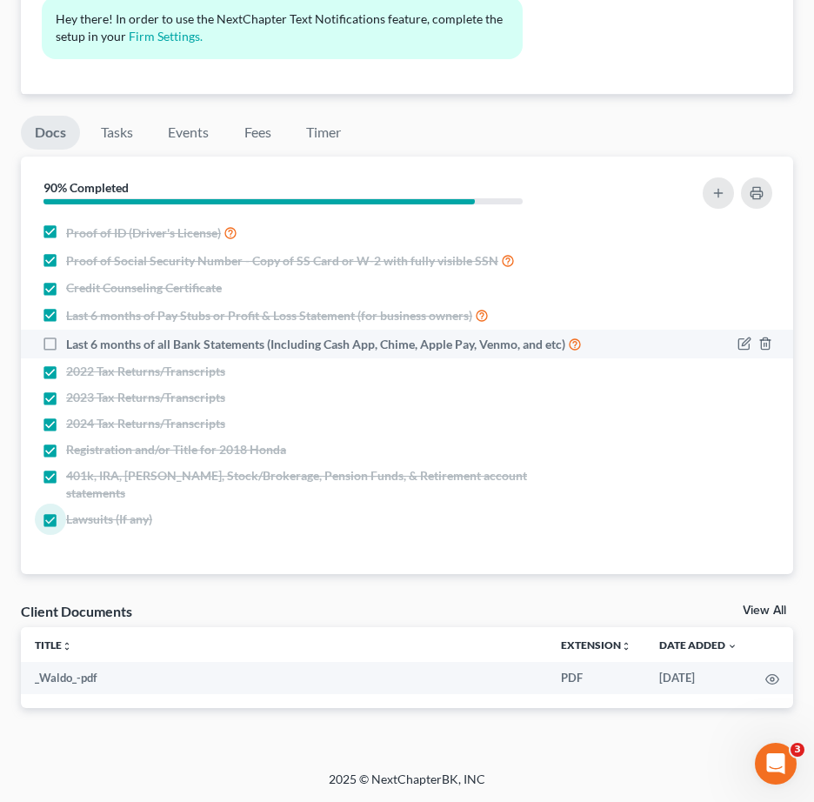
click at [66, 344] on label "Last 6 months of all Bank Statements (Including Cash App, Chime, Apple Pay, Ven…" at bounding box center [324, 344] width 516 height 20
click at [73, 344] on input "Last 6 months of all Bank Statements (Including Cash App, Chime, Apple Pay, Ven…" at bounding box center [78, 339] width 11 height 11
checkbox input "true"
